Goal: Task Accomplishment & Management: Use online tool/utility

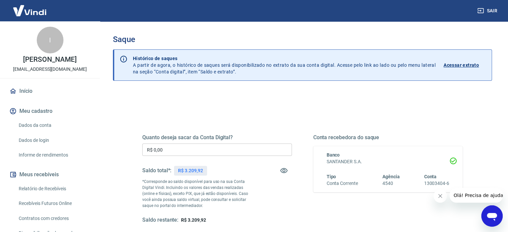
click at [198, 169] on p "R$ 3.209,92" at bounding box center [190, 170] width 25 height 7
copy p "3.209,92"
drag, startPoint x: 171, startPoint y: 151, endPoint x: 121, endPoint y: 144, distance: 51.0
click at [126, 146] on div "Quanto deseja sacar da Conta Digital? R$ 0,00 ​ Saldo total*: R$ 3.209,92 *Corr…" at bounding box center [302, 182] width 352 height 155
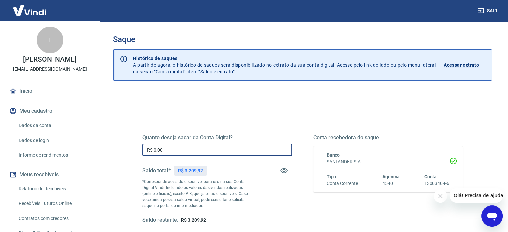
paste input "3.209,92"
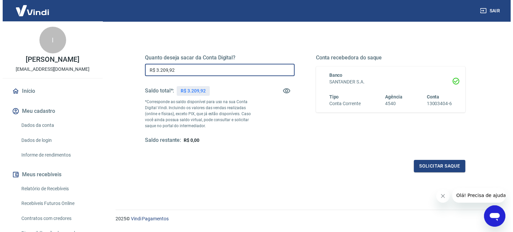
scroll to position [97, 0]
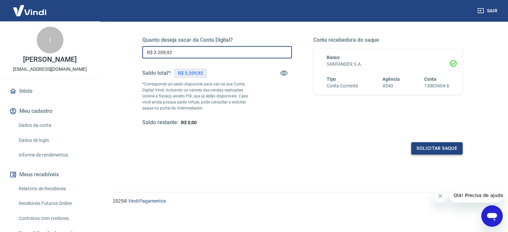
type input "R$ 3.209,92"
click at [453, 151] on button "Solicitar saque" at bounding box center [436, 148] width 51 height 12
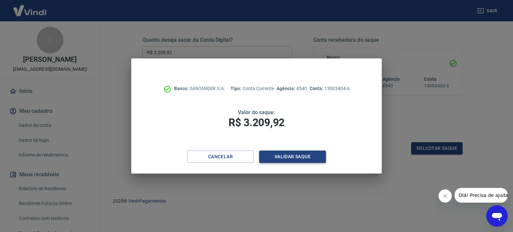
click at [295, 155] on button "Validar saque" at bounding box center [292, 157] width 67 height 12
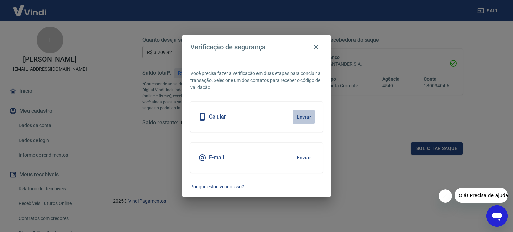
click at [307, 117] on button "Enviar" at bounding box center [304, 117] width 22 height 14
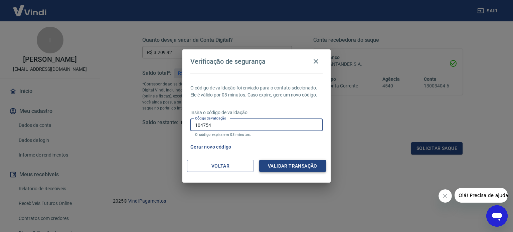
type input "104754"
click at [303, 169] on button "Validar transação" at bounding box center [292, 166] width 67 height 12
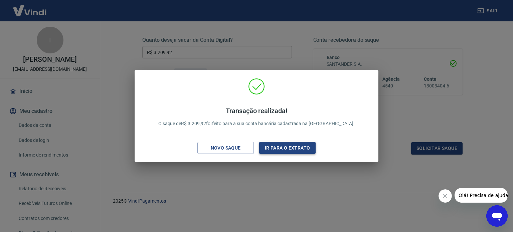
click at [286, 148] on button "Ir para o extrato" at bounding box center [287, 148] width 56 height 12
